Goal: Task Accomplishment & Management: Manage account settings

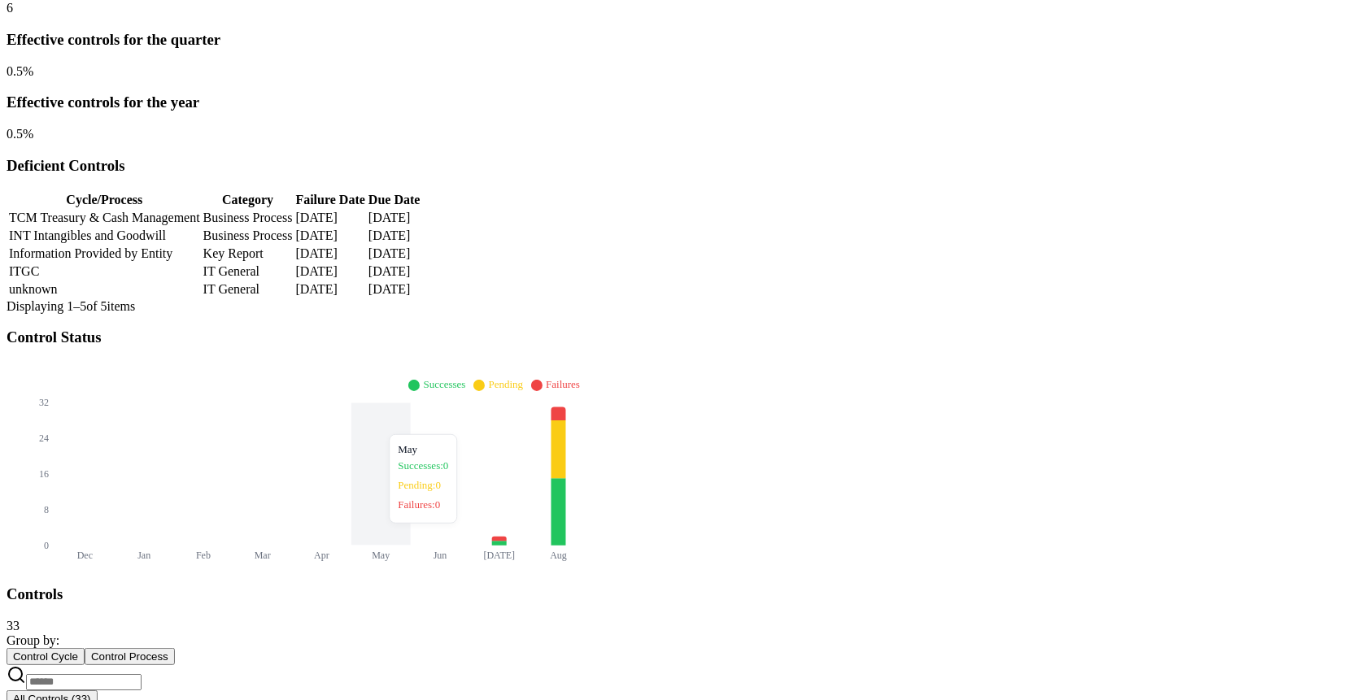
scroll to position [352, 0]
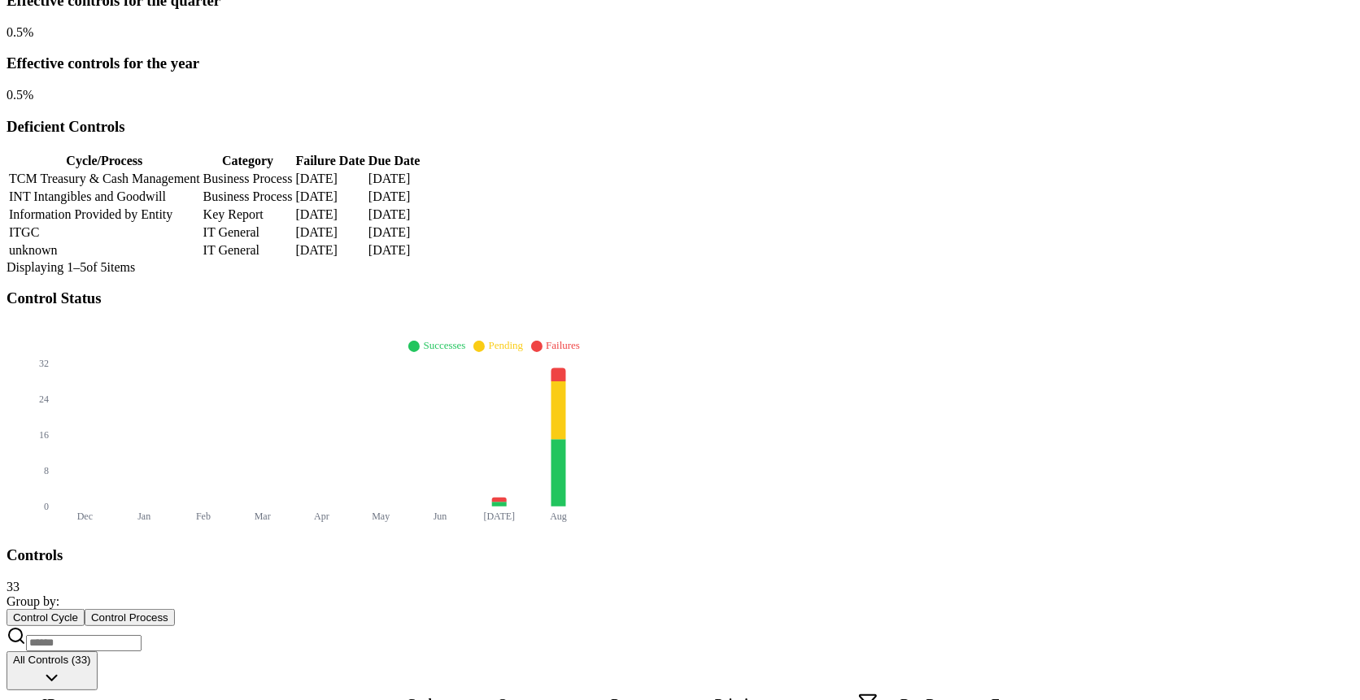
click at [141, 377] on input at bounding box center [83, 643] width 115 height 16
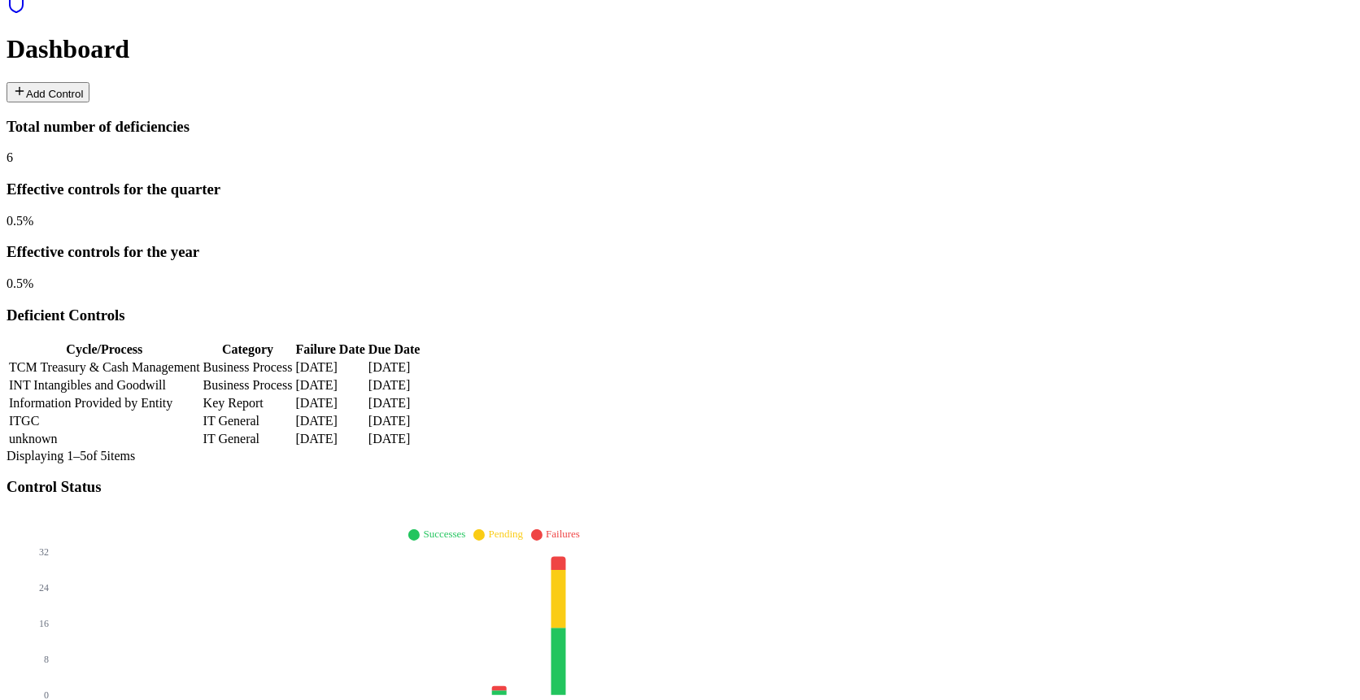
type input "**"
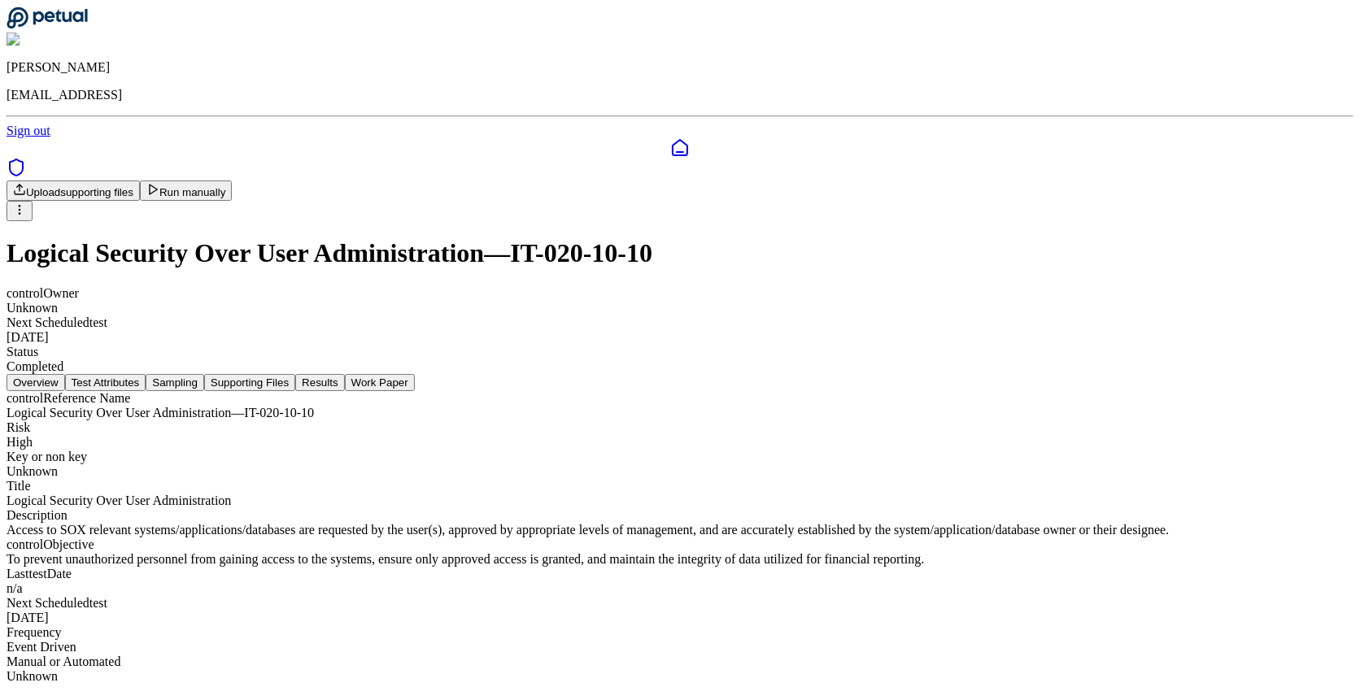
click at [1203, 107] on html "[PERSON_NAME] [EMAIL_ADDRESS] Sign out Upload supporting files Run manually Log…" at bounding box center [680, 348] width 1360 height 697
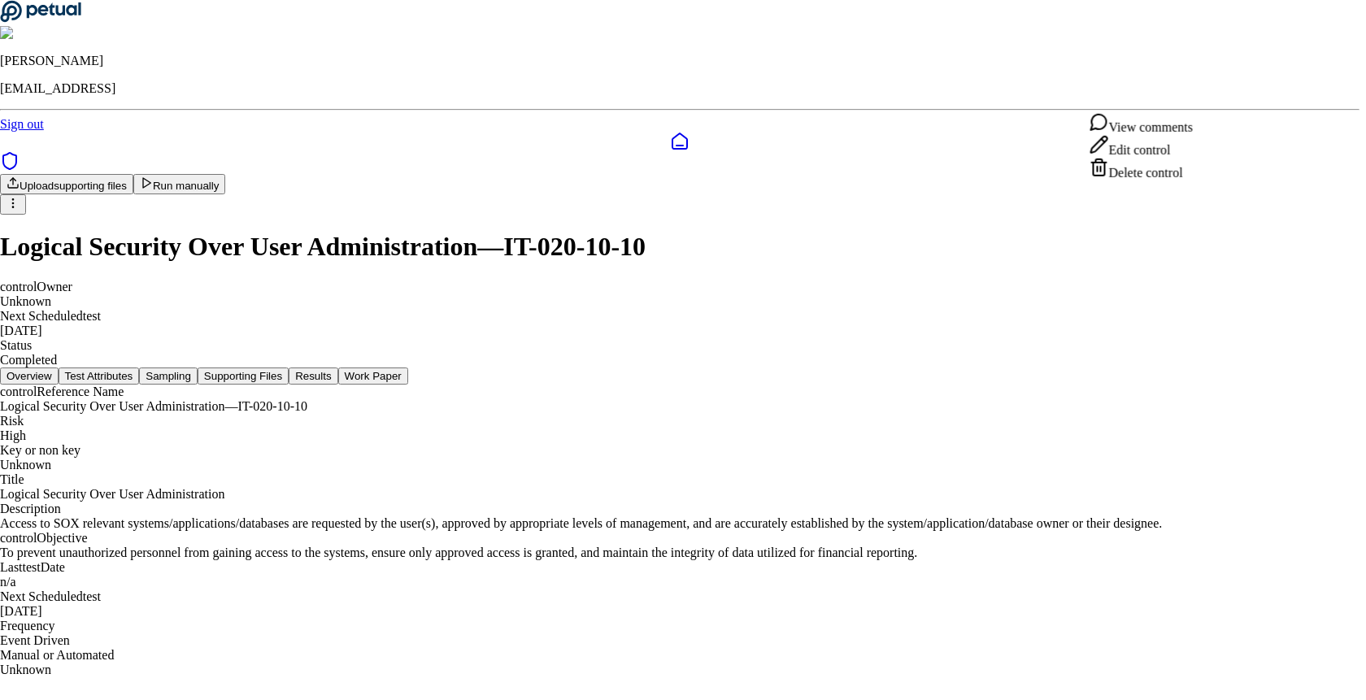
click at [1170, 181] on div "Delete control" at bounding box center [1140, 169] width 103 height 23
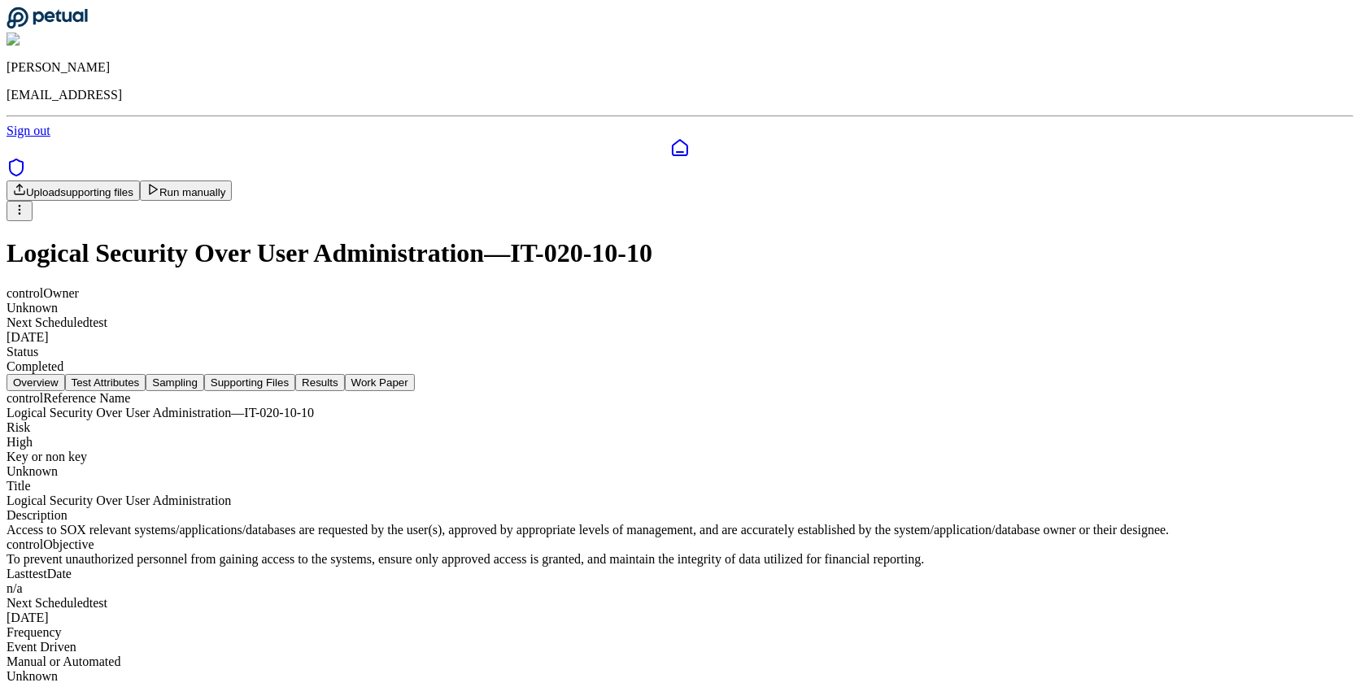
click at [663, 238] on h1 "Logical Security Over User Administration — IT-020-10-10" at bounding box center [680, 253] width 1347 height 30
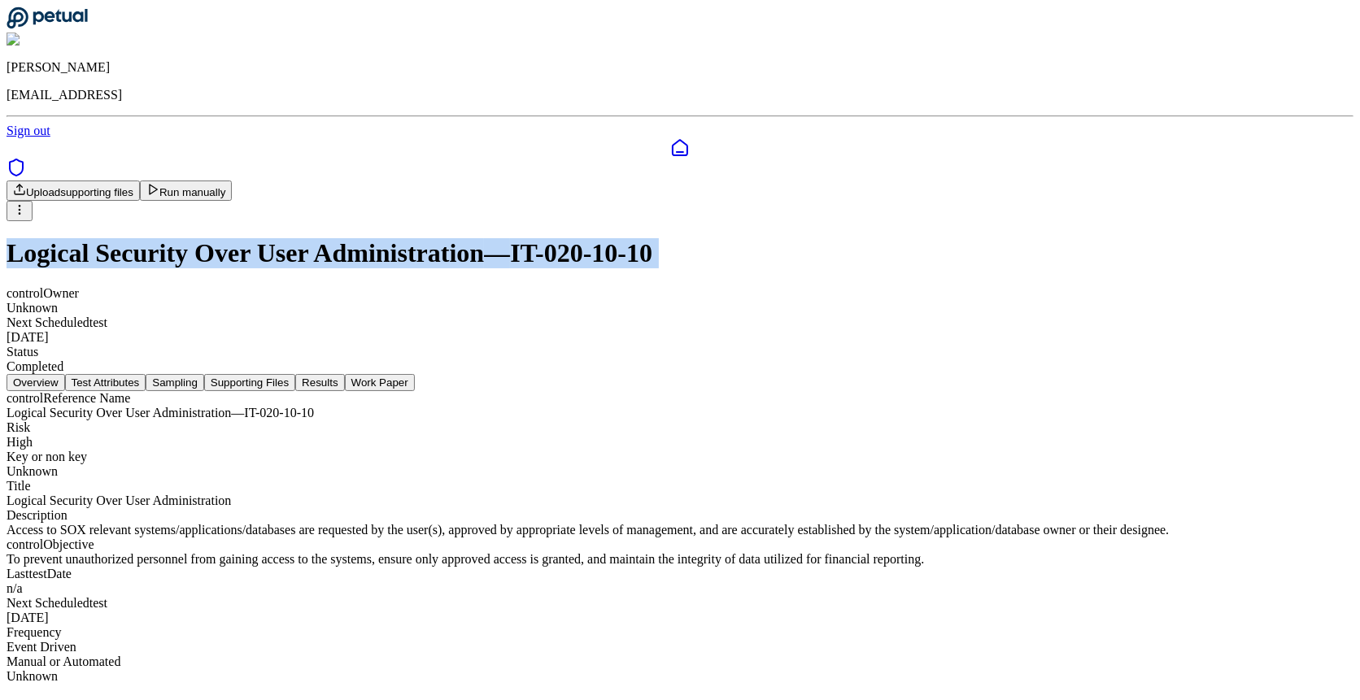
click at [663, 238] on h1 "Logical Security Over User Administration — IT-020-10-10" at bounding box center [680, 253] width 1347 height 30
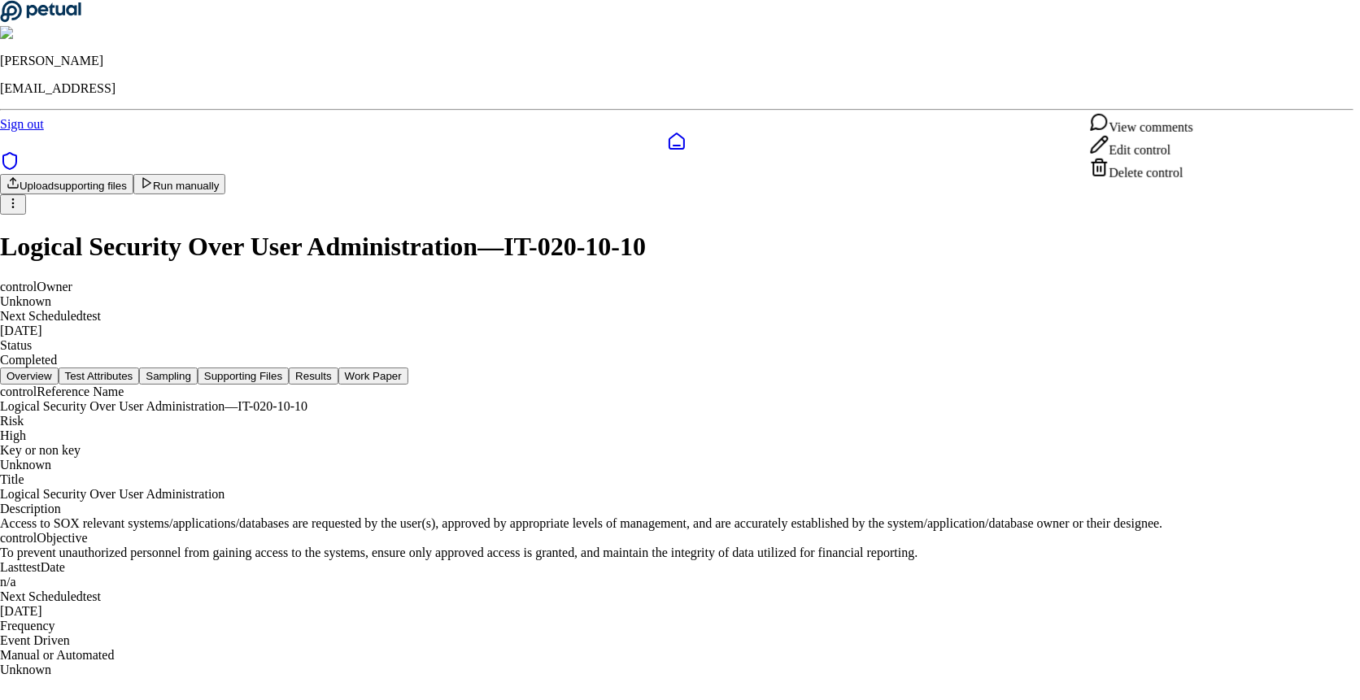
click at [1208, 105] on html "Snir Kodesh snir@petual.ai Sign out Upload supporting files Run manually Logica…" at bounding box center [680, 345] width 1360 height 690
click at [1169, 181] on div "Delete control" at bounding box center [1140, 169] width 103 height 23
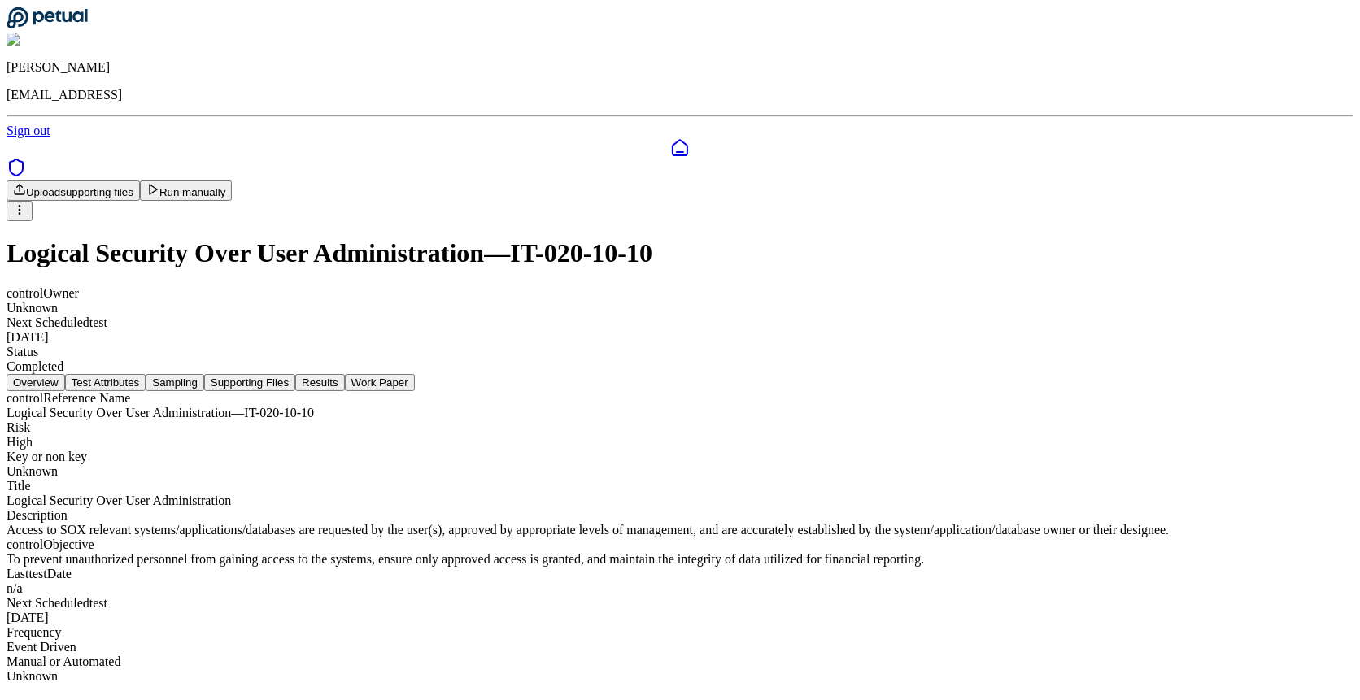
click at [670, 138] on icon at bounding box center [680, 148] width 20 height 20
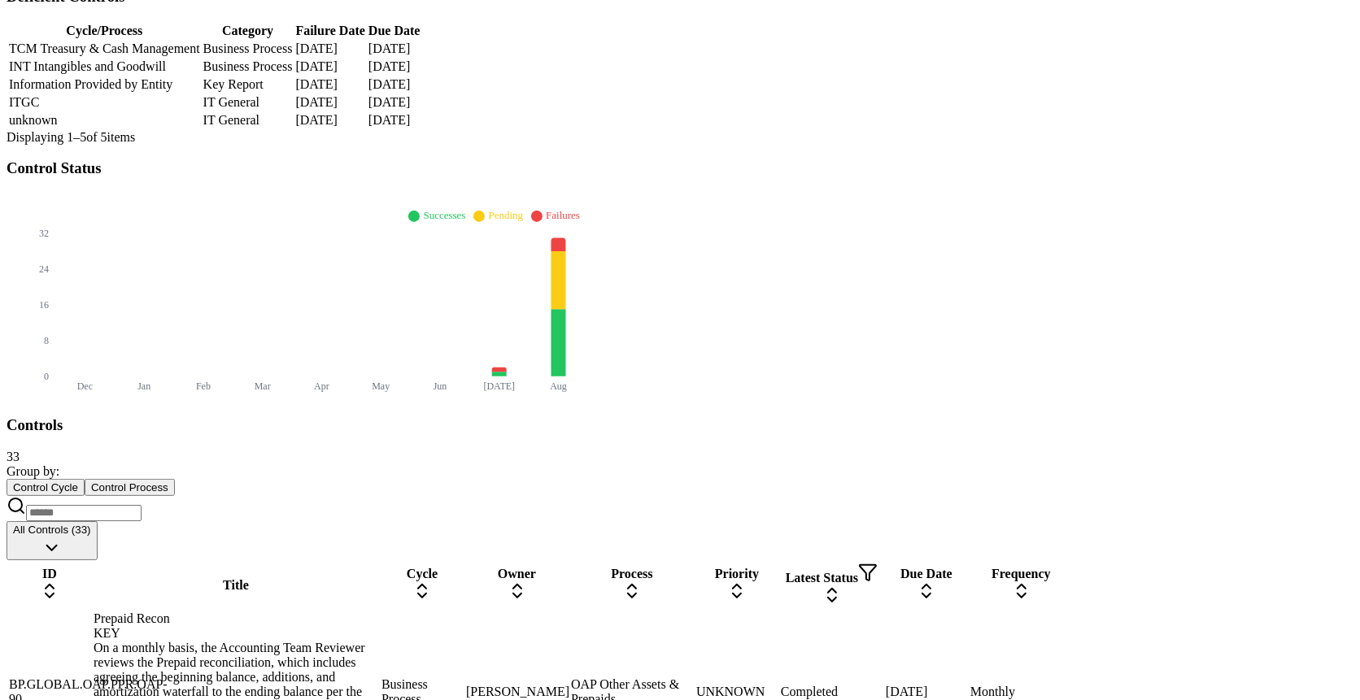
scroll to position [484, 0]
click at [141, 503] on input at bounding box center [83, 511] width 115 height 16
type input "*"
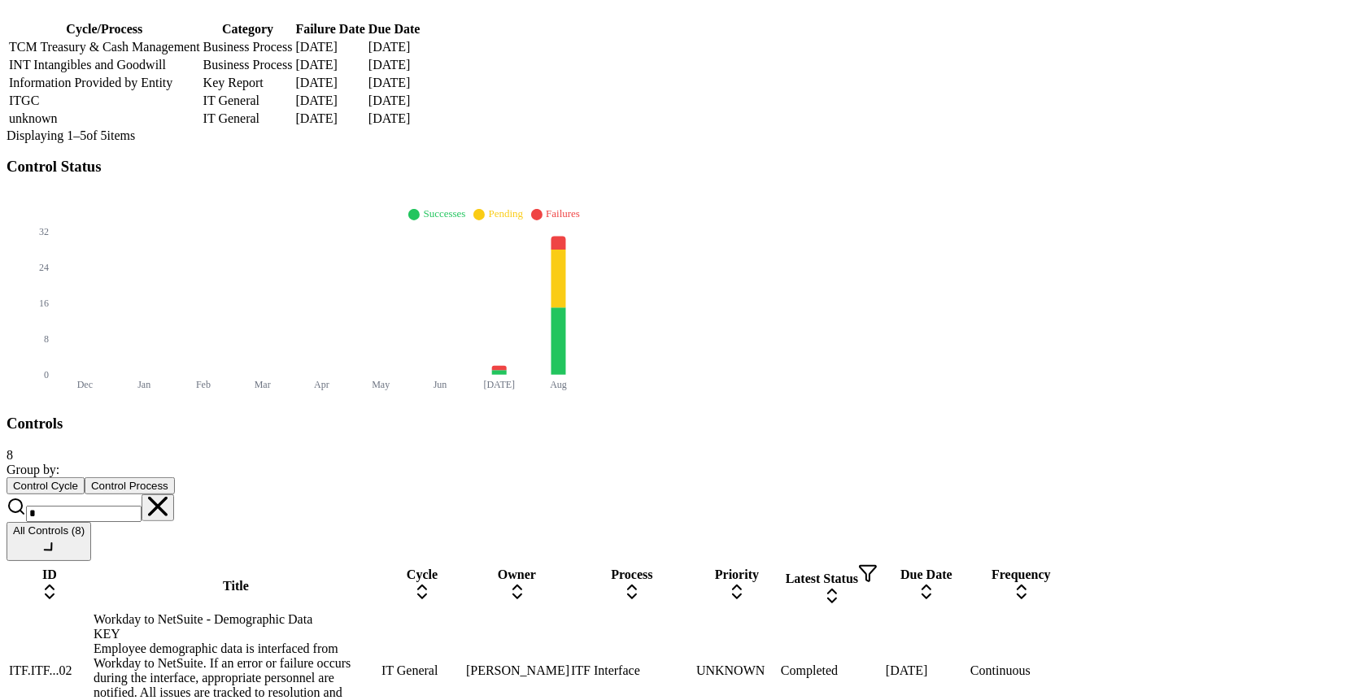
scroll to position [163, 0]
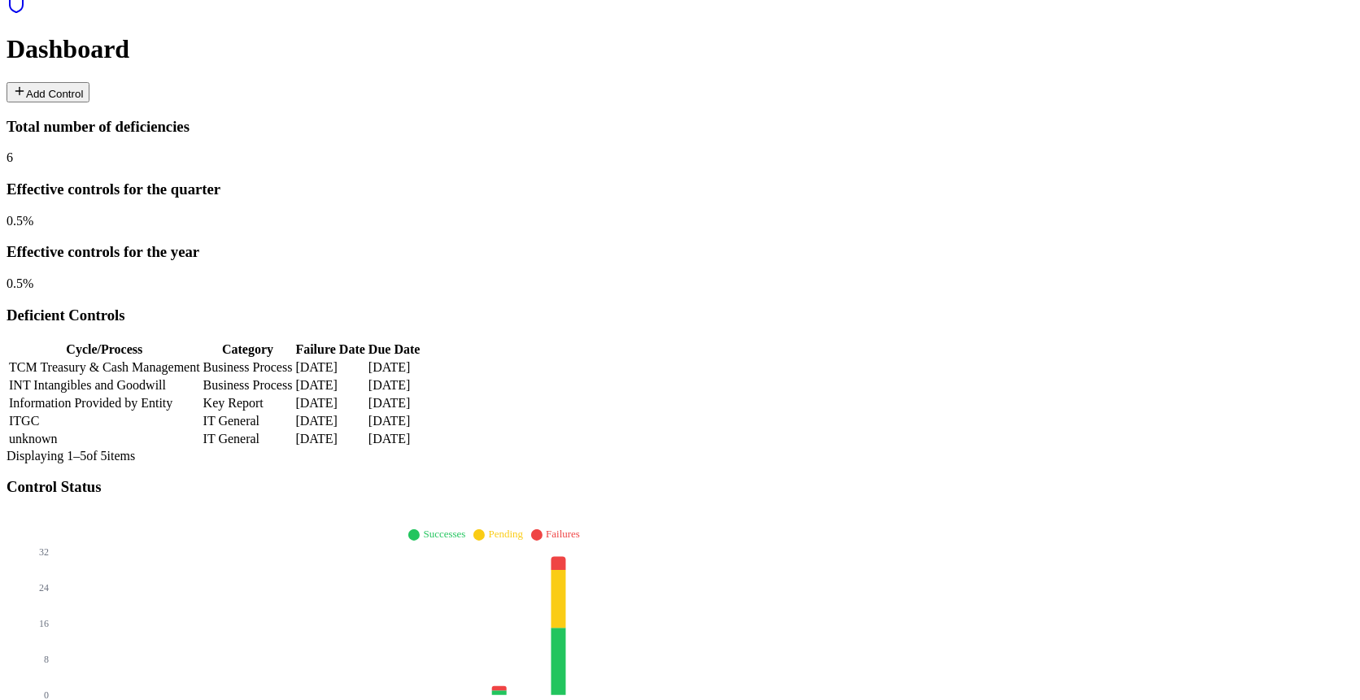
type input "**"
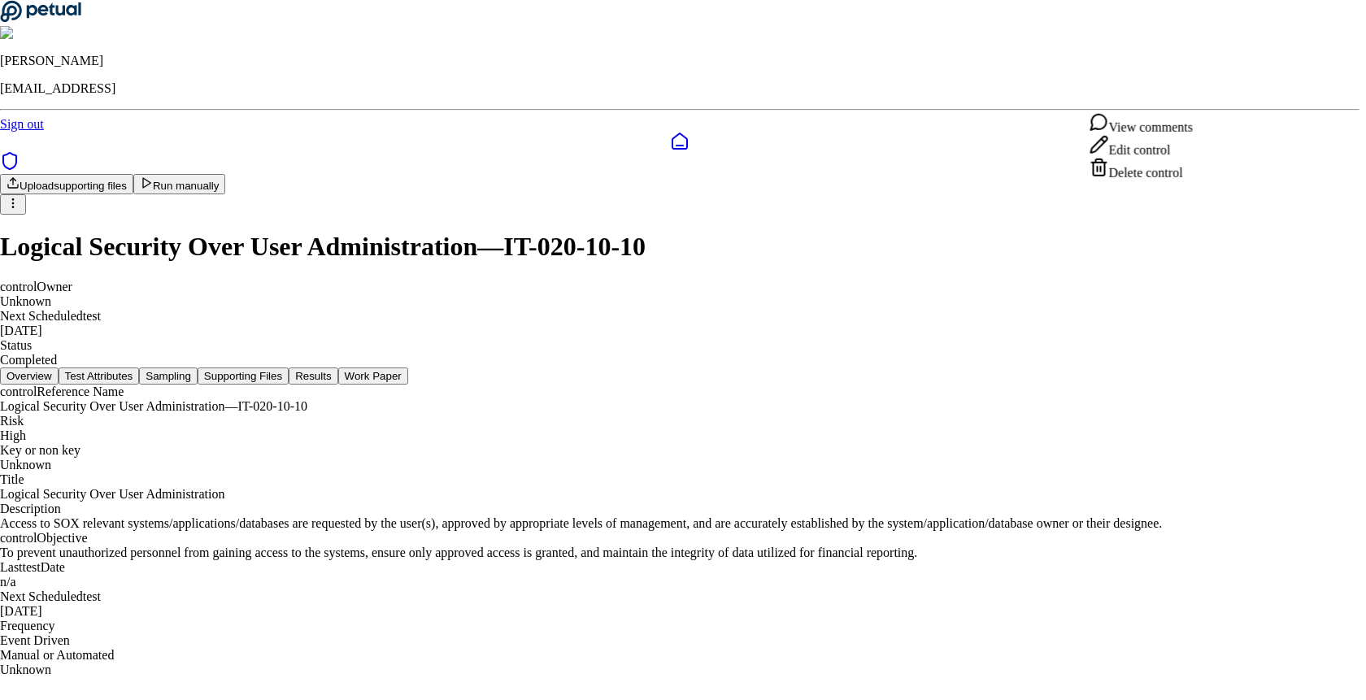
click at [1206, 95] on html "Snir Kodesh snir@petual.ai Sign out Upload supporting files Run manually Logica…" at bounding box center [683, 345] width 1366 height 690
click at [1143, 181] on div "Delete control" at bounding box center [1140, 169] width 103 height 23
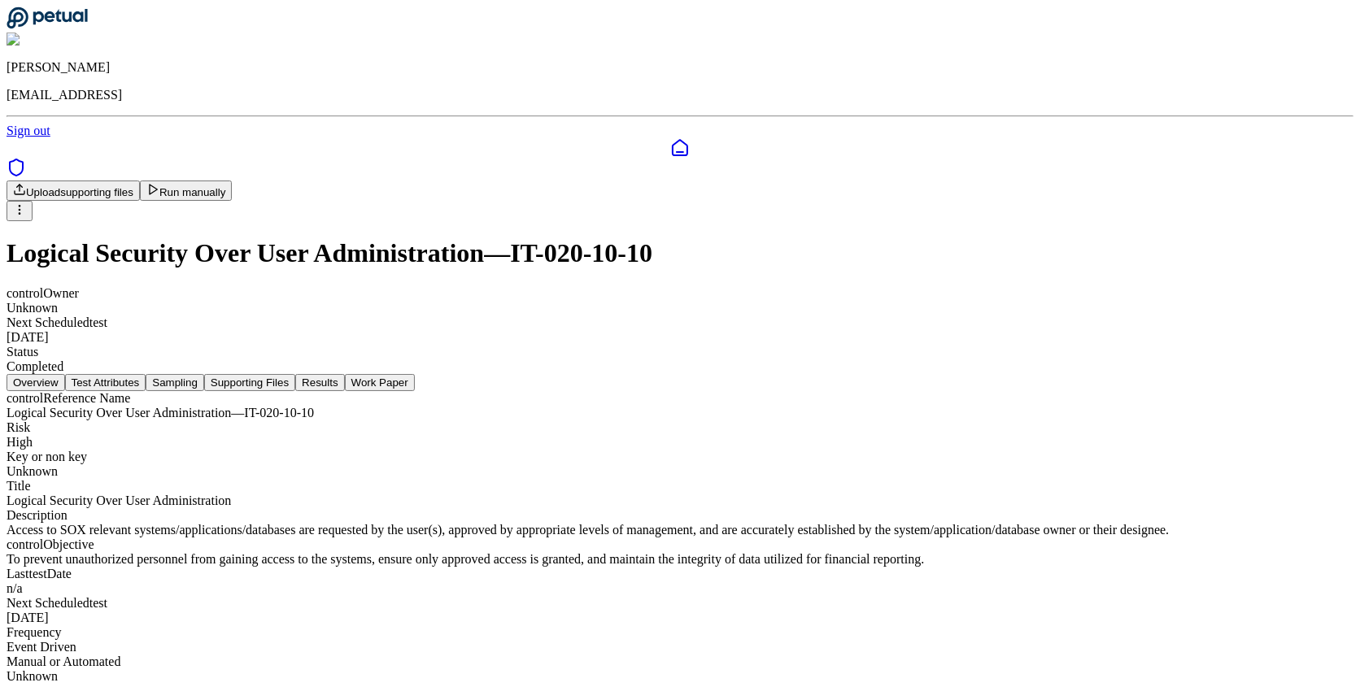
click at [1208, 101] on html "[PERSON_NAME] [EMAIL_ADDRESS] Sign out Upload supporting files Run manually Log…" at bounding box center [680, 348] width 1360 height 697
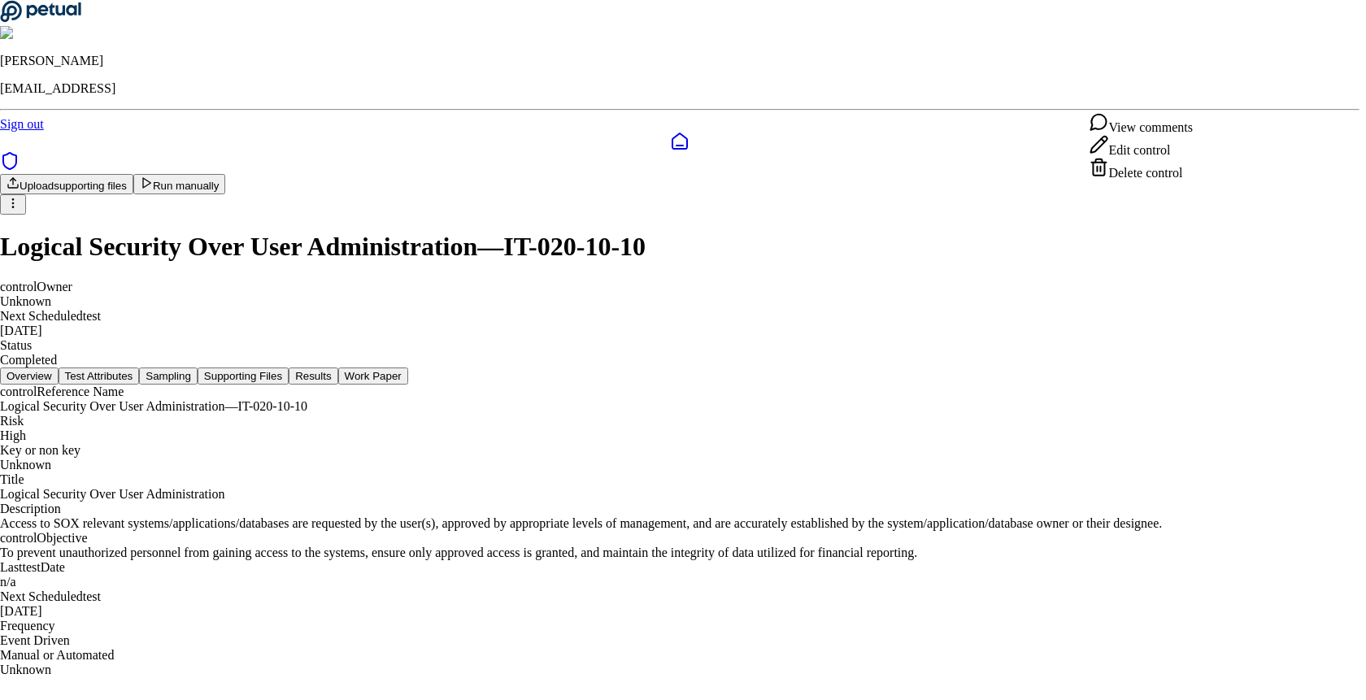
click at [1171, 181] on div "Delete control" at bounding box center [1140, 169] width 103 height 23
